Goal: Communication & Community: Share content

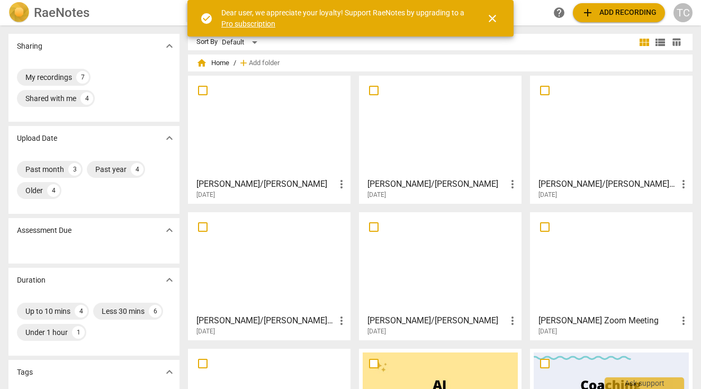
click at [252, 137] on div at bounding box center [269, 126] width 155 height 94
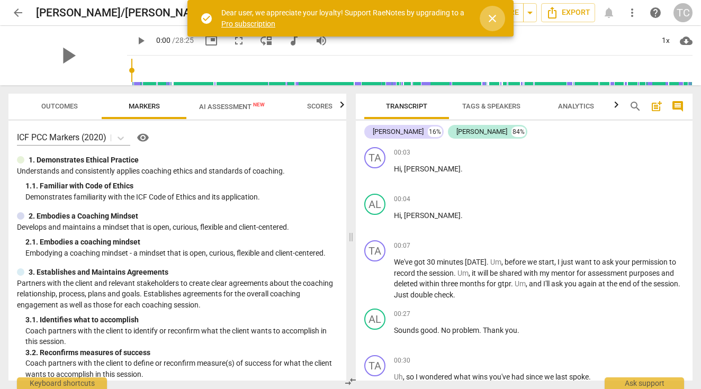
click at [489, 20] on span "close" at bounding box center [492, 18] width 13 height 13
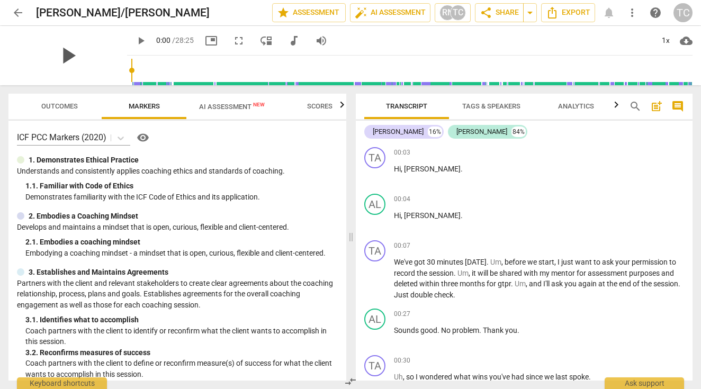
click at [73, 60] on span "play_arrow" at bounding box center [68, 56] width 28 height 28
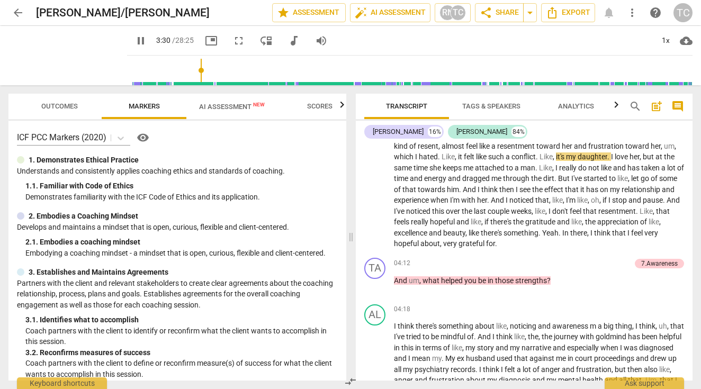
scroll to position [883, 0]
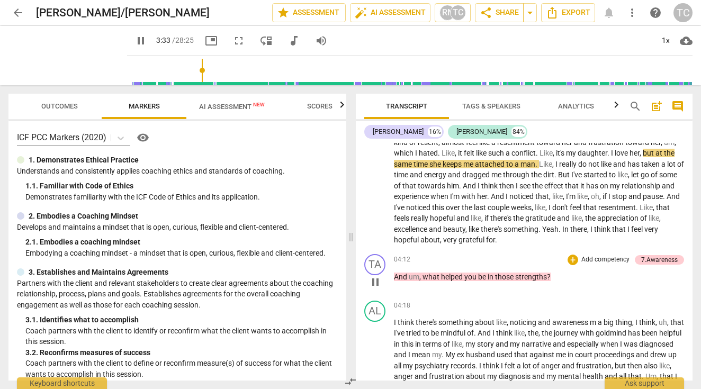
click at [398, 272] on p "And um , what helped you be in those strengths ?" at bounding box center [539, 277] width 290 height 11
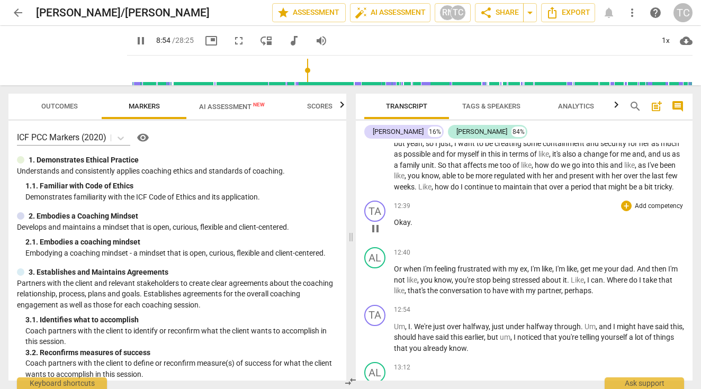
scroll to position [2521, 0]
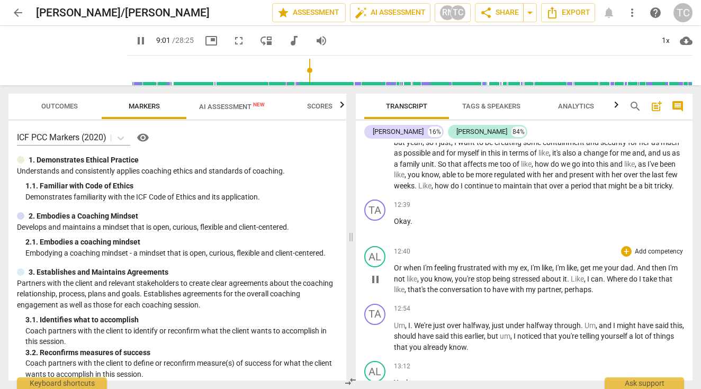
click at [397, 264] on span "Or" at bounding box center [399, 268] width 10 height 8
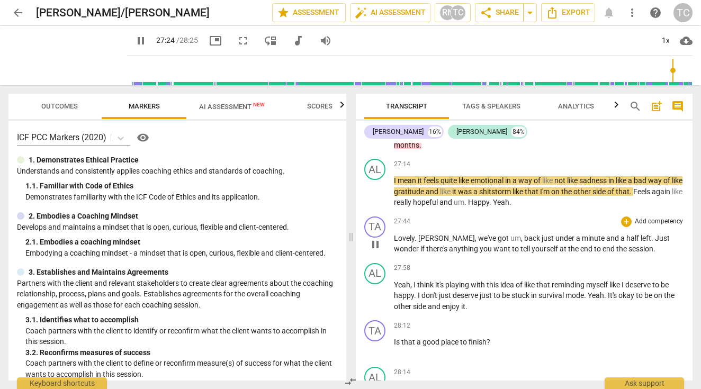
scroll to position [5718, 0]
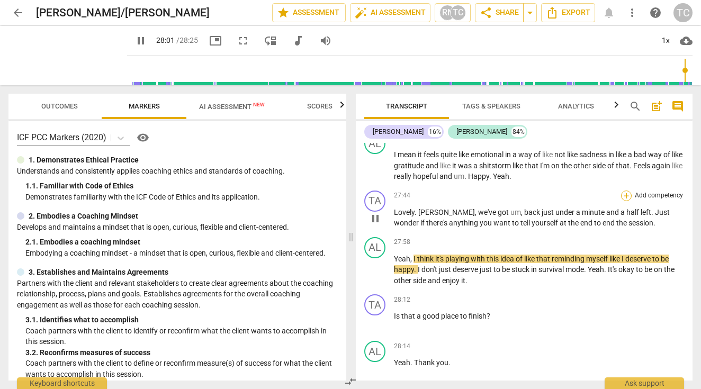
click at [626, 201] on div "+" at bounding box center [626, 196] width 11 height 11
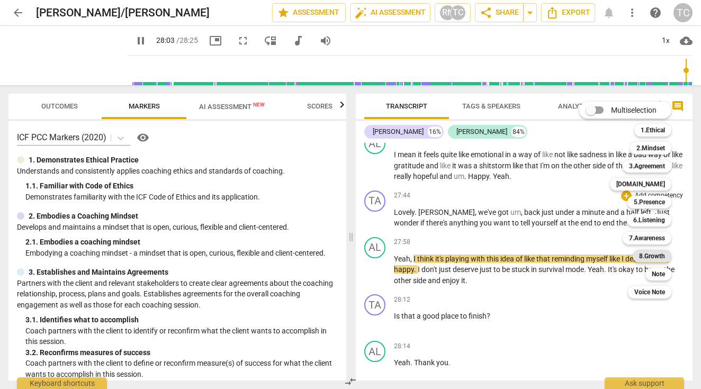
click at [651, 254] on b "8.Growth" at bounding box center [652, 256] width 26 height 13
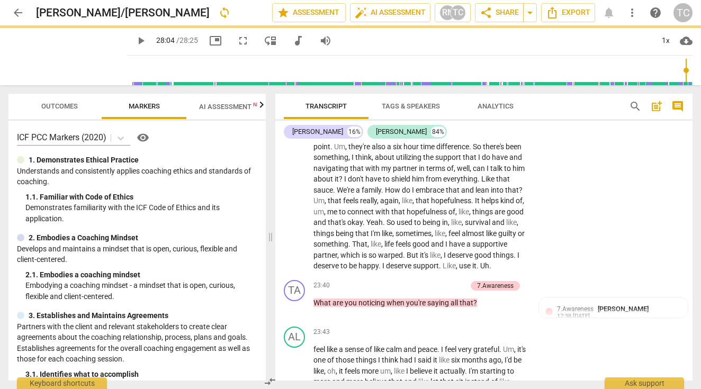
type input "1685"
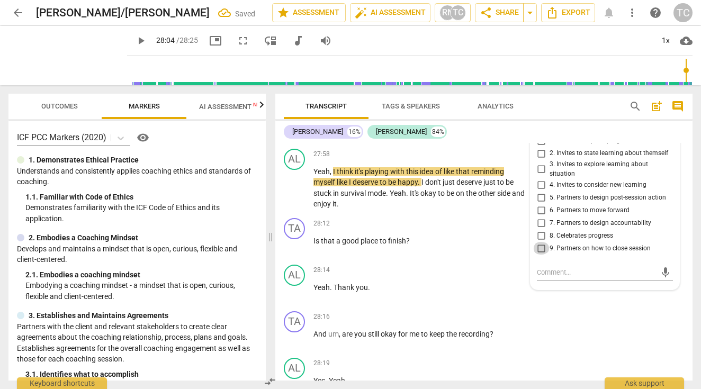
click at [542, 242] on input "9. Partners on how to close session" at bounding box center [541, 248] width 17 height 13
checkbox input "true"
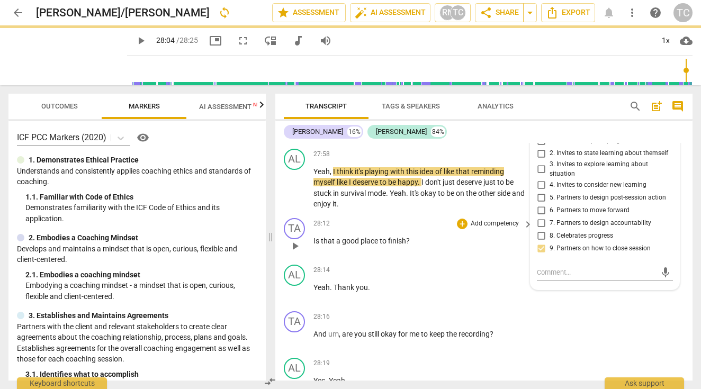
click at [504, 230] on div "28:12 + Add competency keyboard_arrow_right Is that a good place to finish ?" at bounding box center [424, 237] width 220 height 38
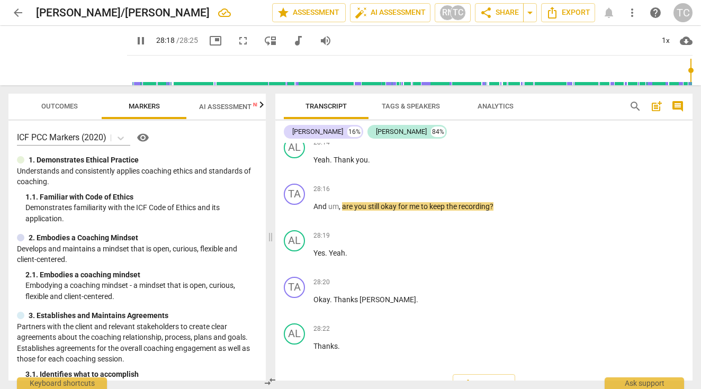
scroll to position [6969, 0]
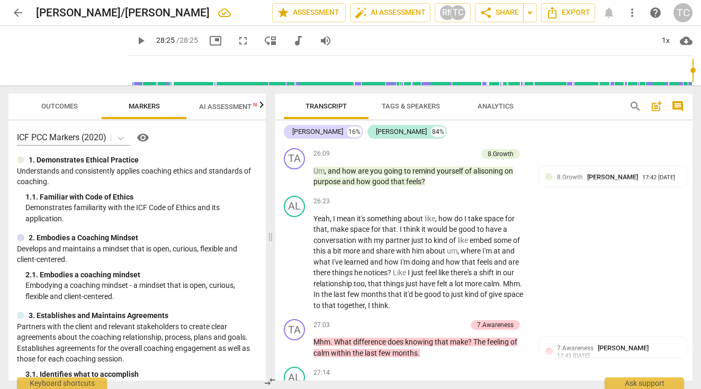
type input "1705"
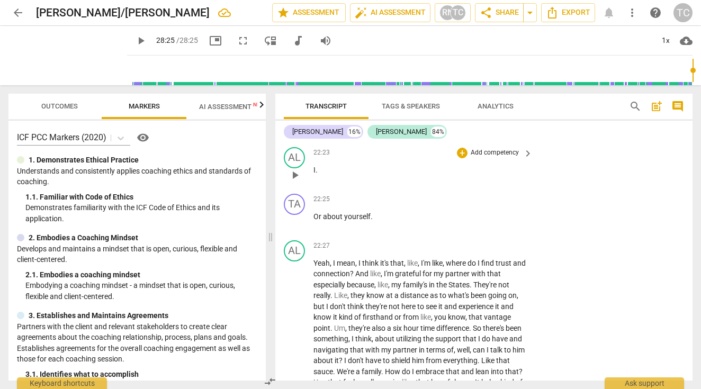
scroll to position [5519, 0]
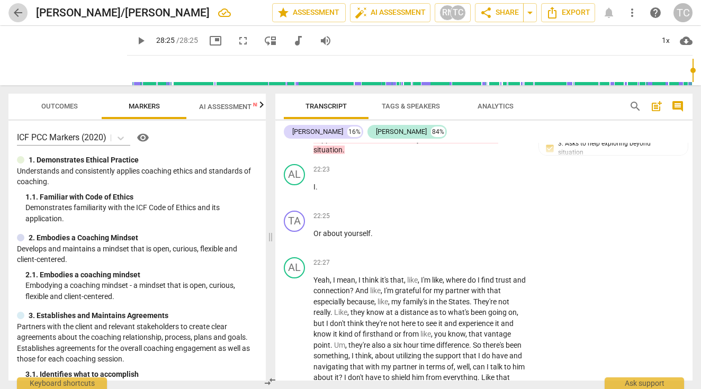
click at [17, 9] on span "arrow_back" at bounding box center [18, 12] width 13 height 13
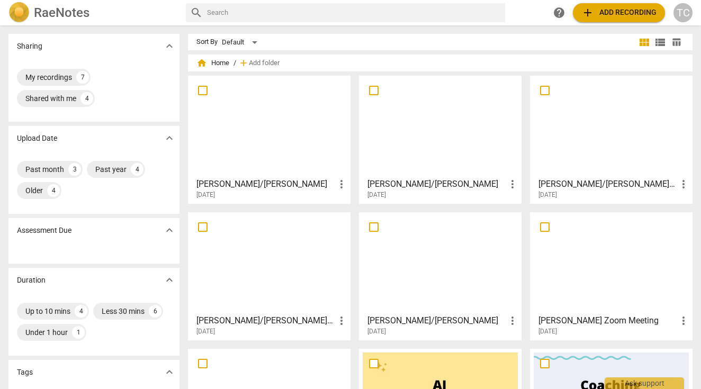
click at [411, 125] on div at bounding box center [440, 126] width 155 height 94
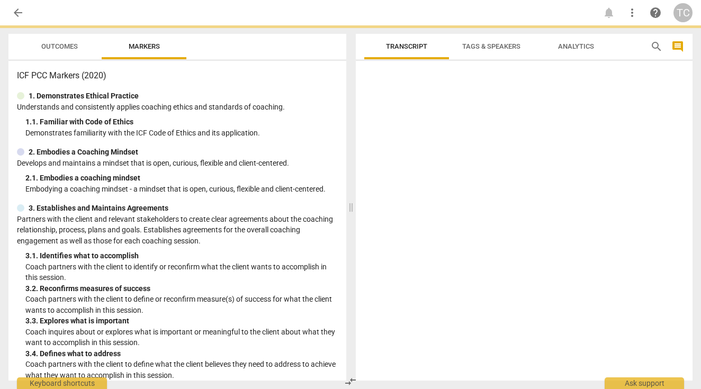
click at [411, 125] on div at bounding box center [524, 223] width 337 height 316
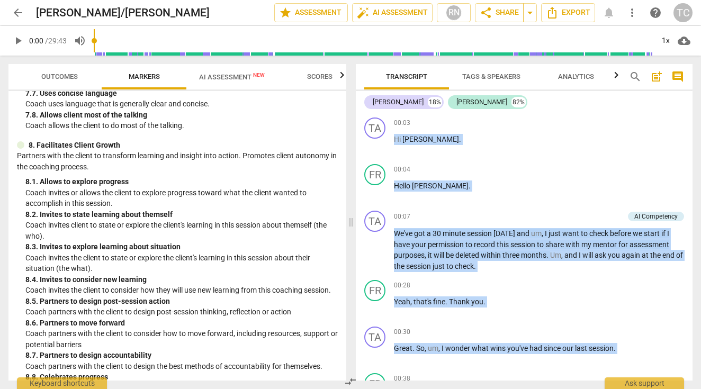
scroll to position [1116, 0]
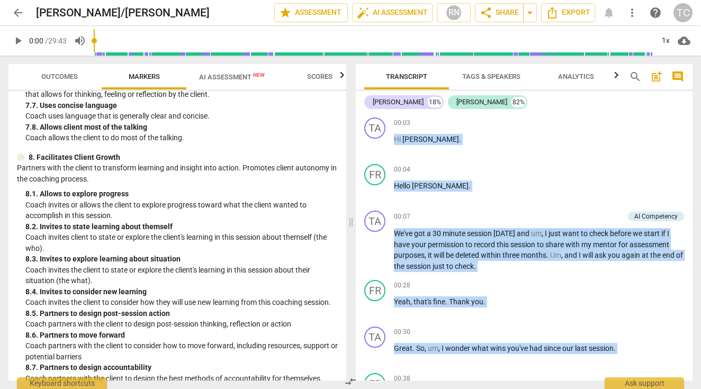
click at [56, 76] on span "Outcomes" at bounding box center [59, 77] width 37 height 8
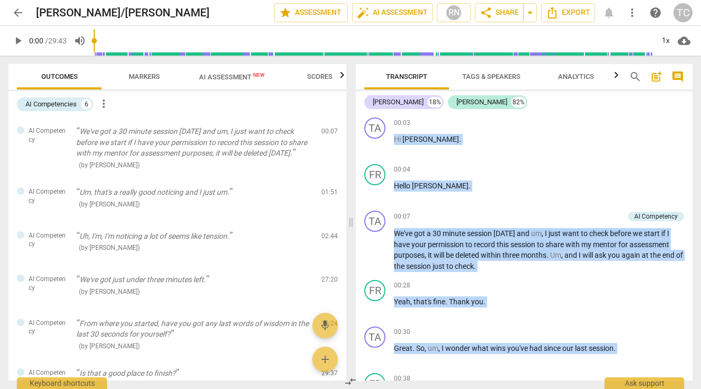
click at [237, 82] on span "AI Assessment New" at bounding box center [231, 77] width 91 height 16
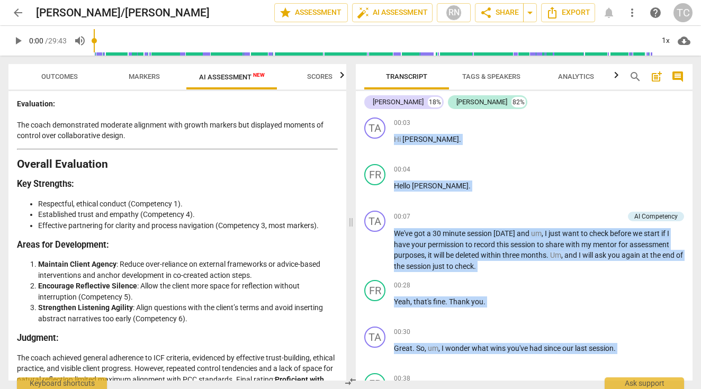
scroll to position [2480, 0]
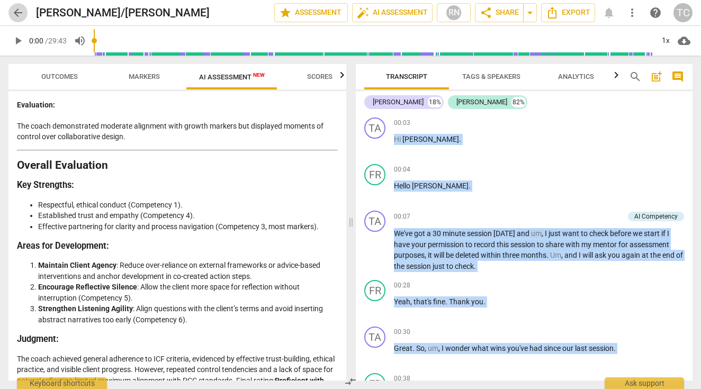
click at [14, 13] on span "arrow_back" at bounding box center [18, 12] width 13 height 13
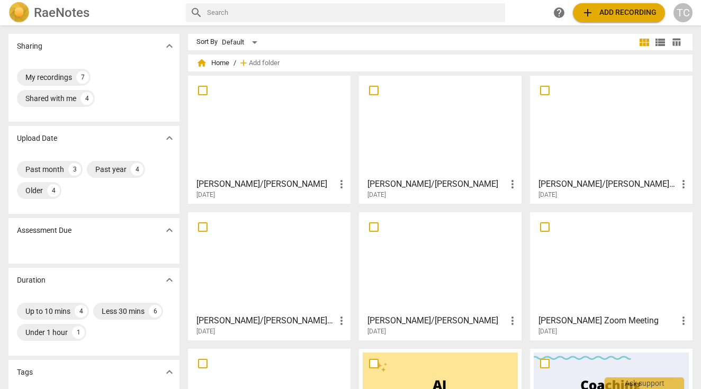
click at [231, 133] on div at bounding box center [269, 126] width 155 height 94
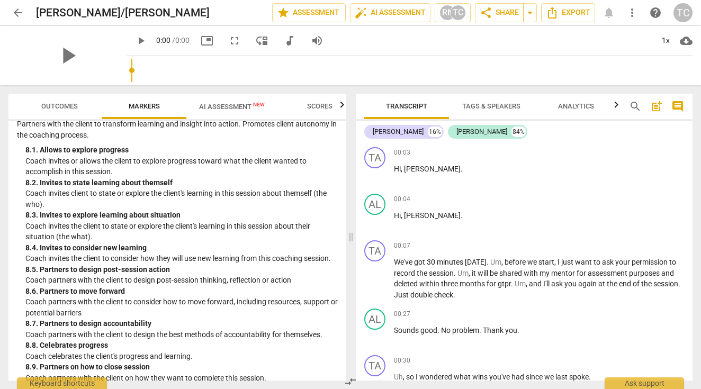
click at [220, 110] on span "AI Assessment New" at bounding box center [232, 107] width 66 height 8
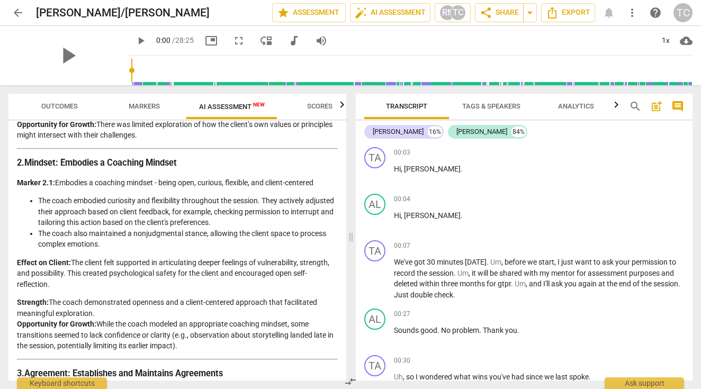
scroll to position [4, 0]
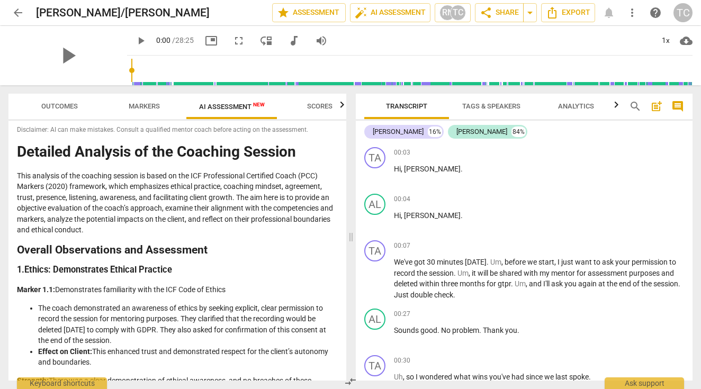
click at [325, 109] on span "Scores" at bounding box center [319, 106] width 25 height 8
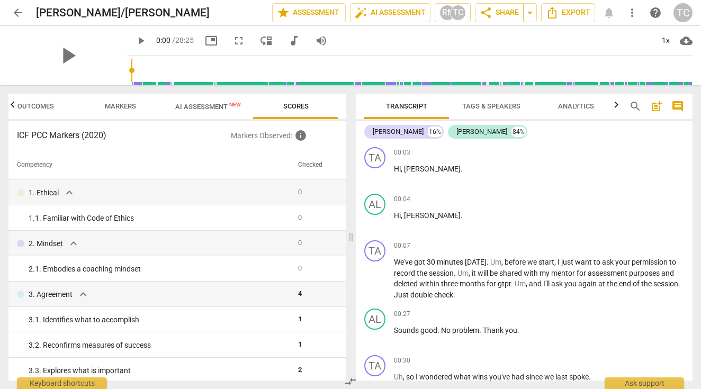
scroll to position [0, 0]
click at [512, 13] on span "share Share" at bounding box center [499, 12] width 39 height 13
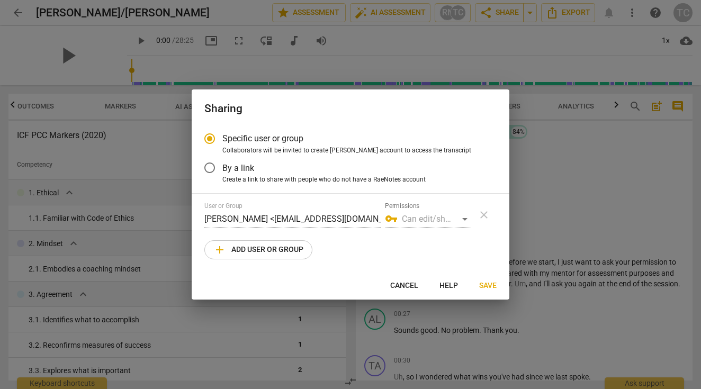
click at [263, 254] on span "add Add user or group" at bounding box center [258, 250] width 90 height 13
radio input "false"
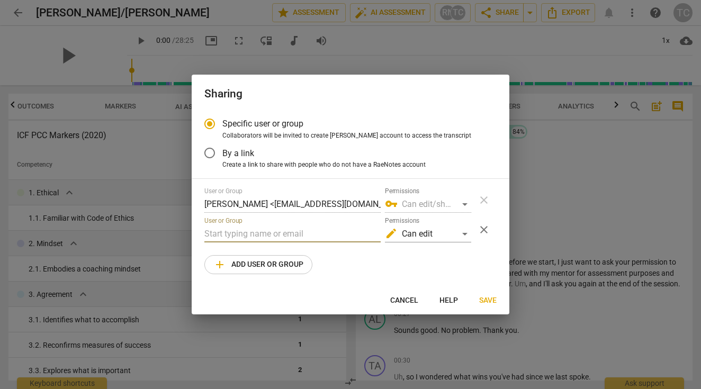
click at [249, 228] on input "text" at bounding box center [292, 234] width 176 height 17
type input "katie@goldmindacademy.com"
click at [493, 296] on span "Save" at bounding box center [487, 301] width 17 height 11
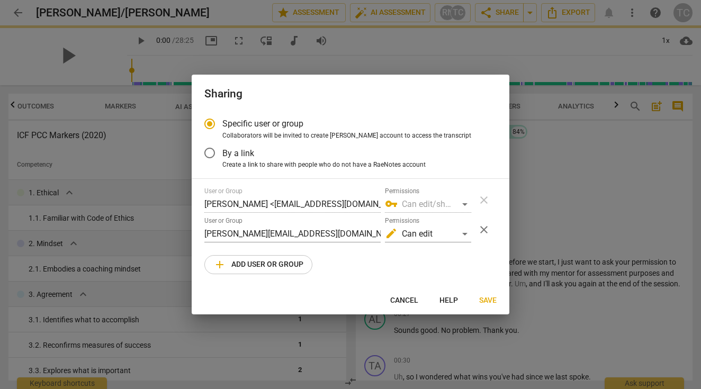
radio input "false"
